Goal: Task Accomplishment & Management: Manage account settings

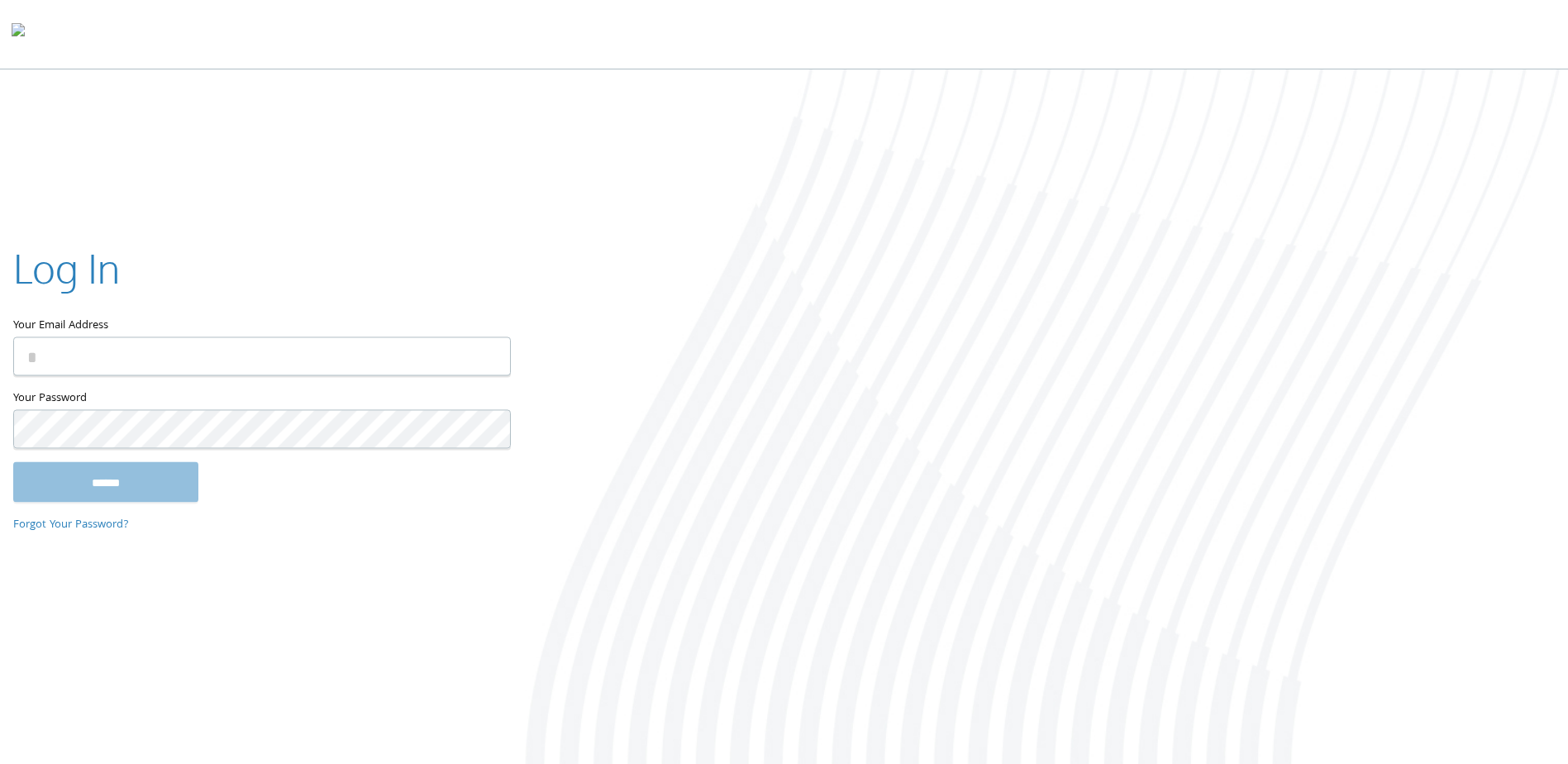
click at [171, 351] on input "Your Email Address" at bounding box center [262, 356] width 498 height 39
type input "**********"
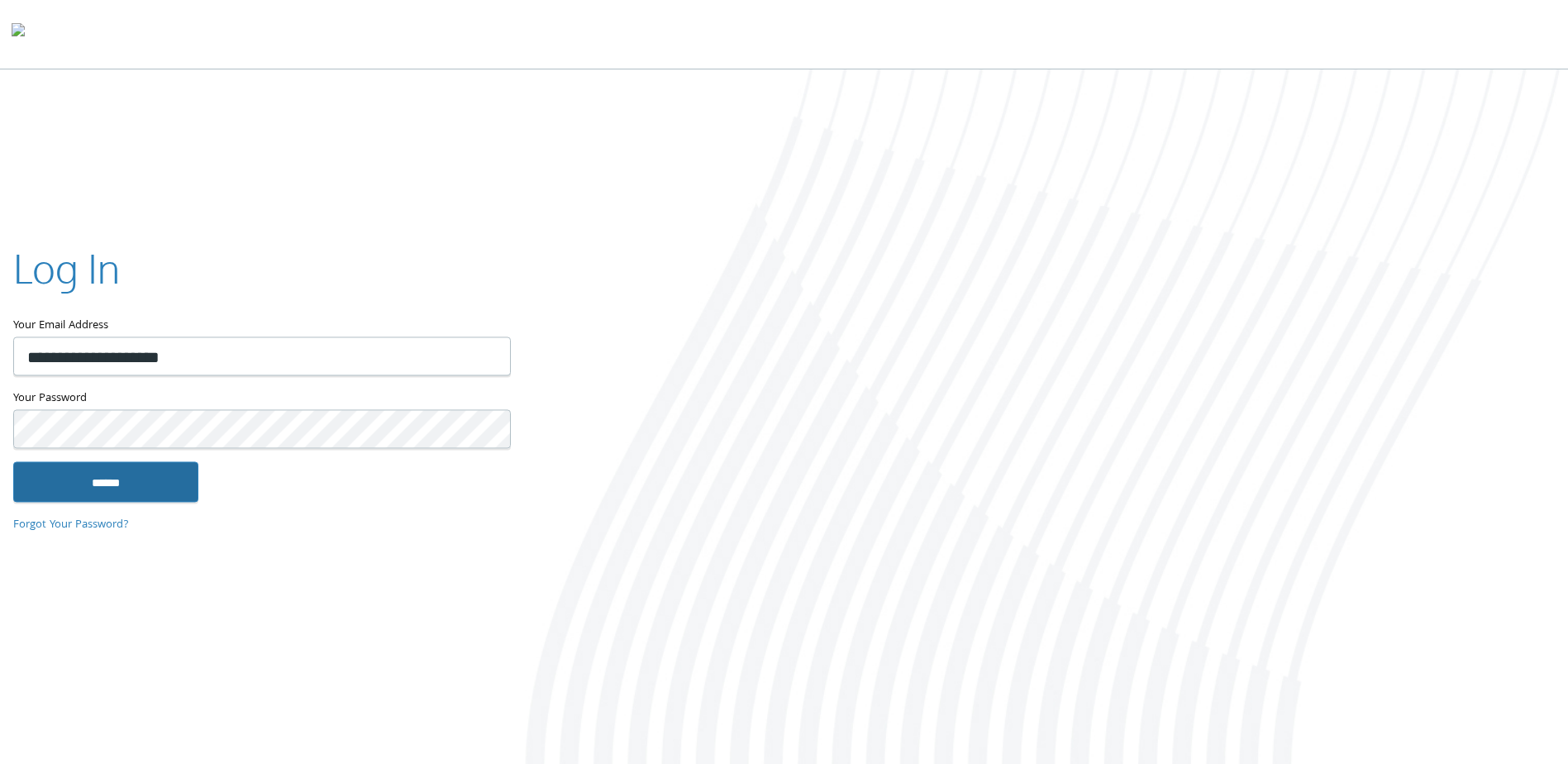
click at [127, 478] on input "******" at bounding box center [106, 481] width 185 height 40
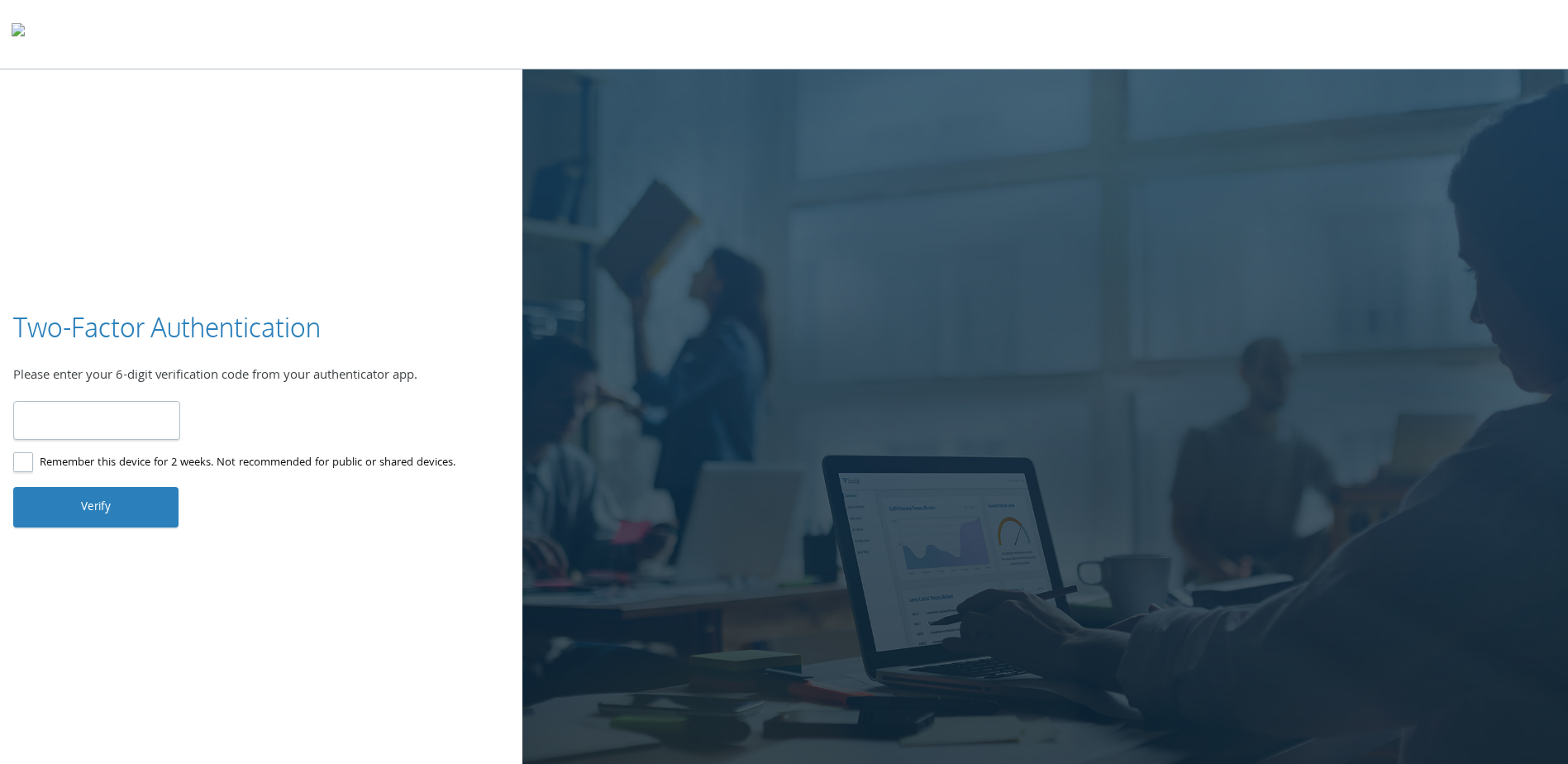
type input "******"
